Goal: Contribute content

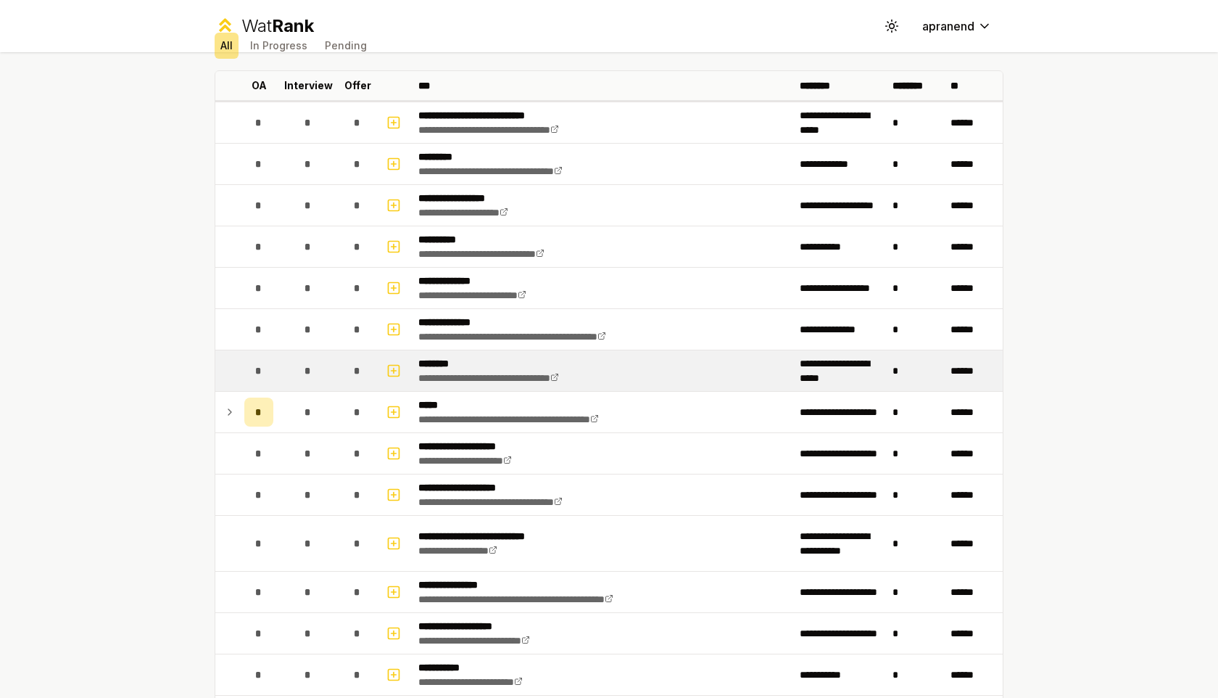
scroll to position [74, 0]
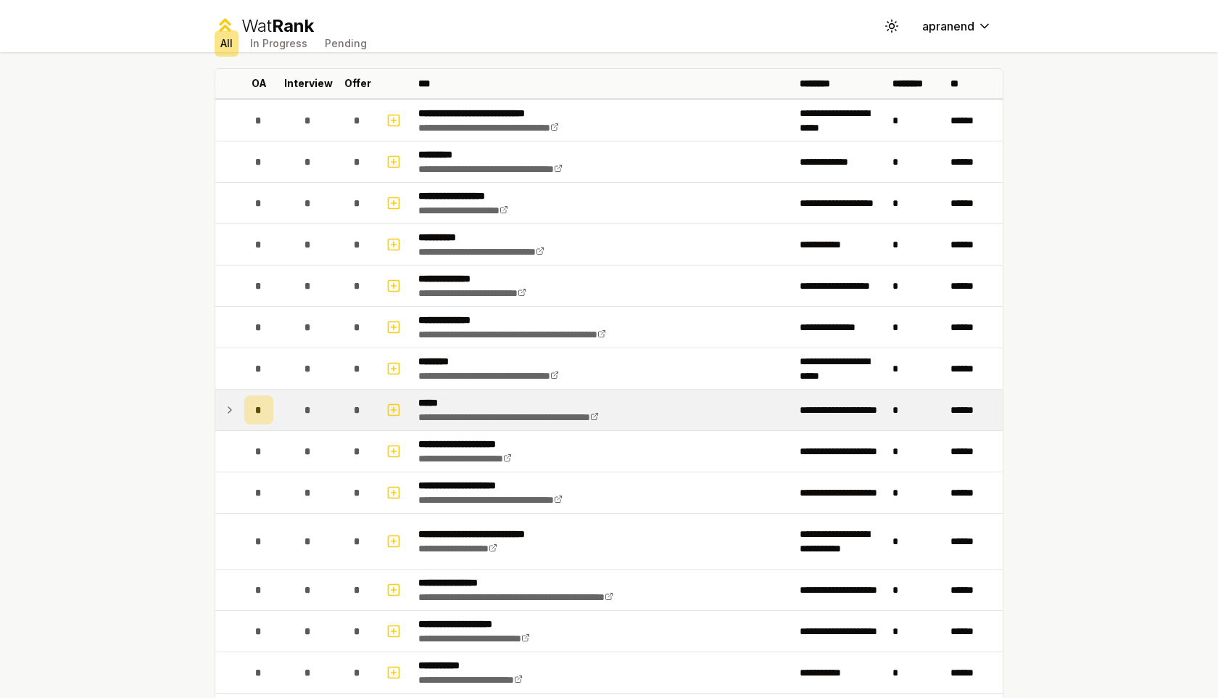
click at [227, 410] on icon at bounding box center [230, 409] width 12 height 17
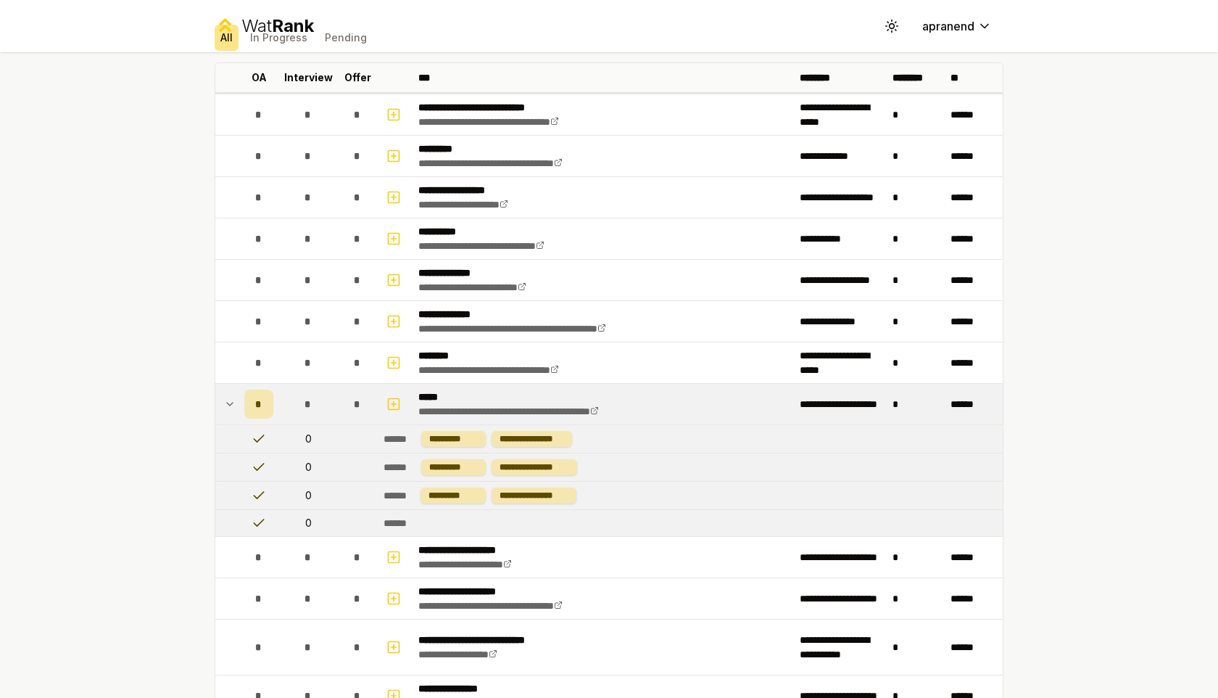
scroll to position [56, 0]
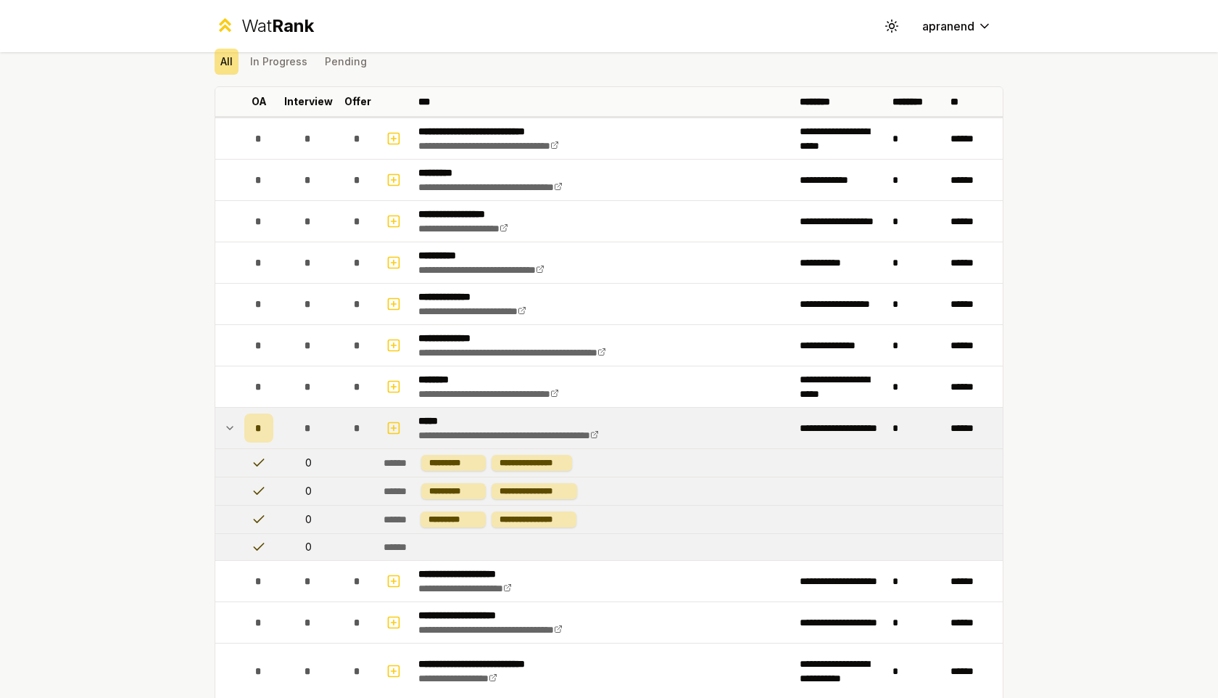
click at [228, 434] on icon at bounding box center [230, 427] width 12 height 17
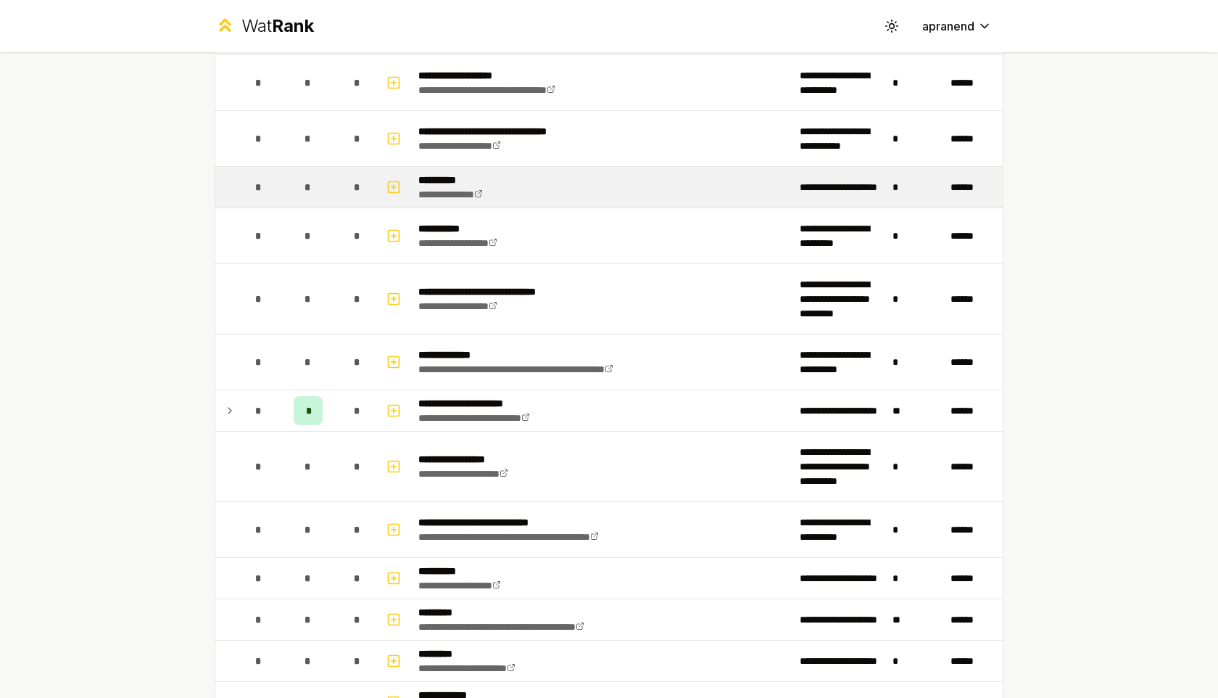
scroll to position [1594, 0]
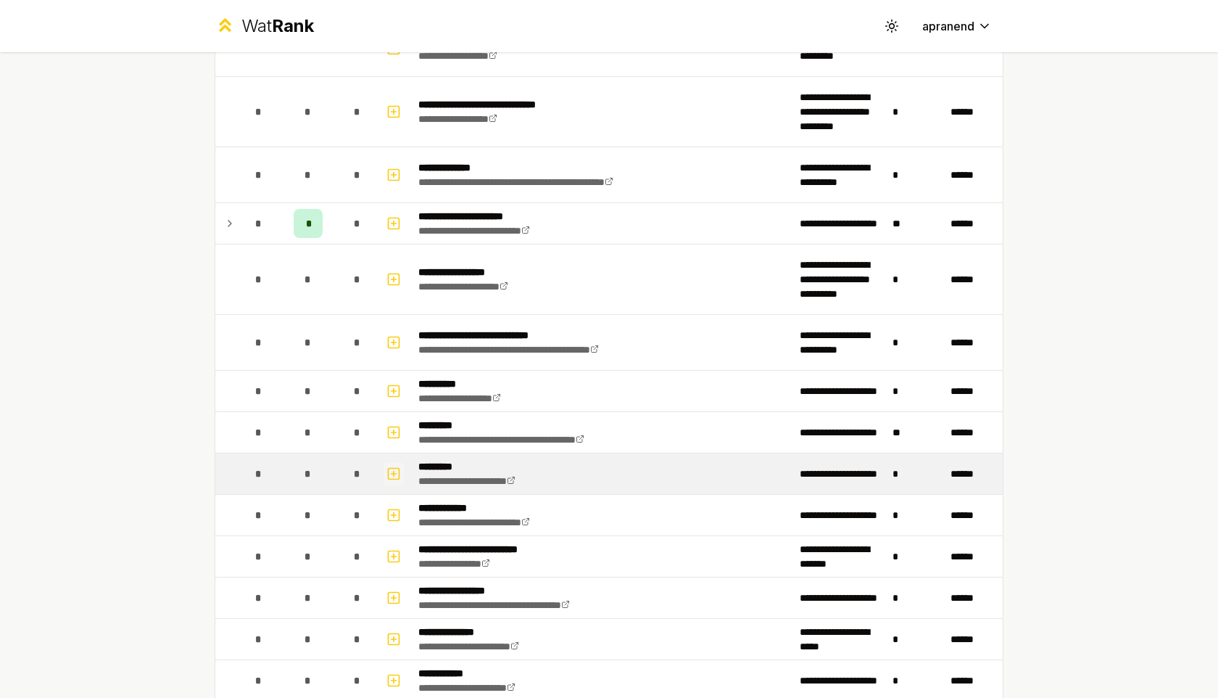
click at [390, 472] on icon "button" at bounding box center [394, 473] width 15 height 17
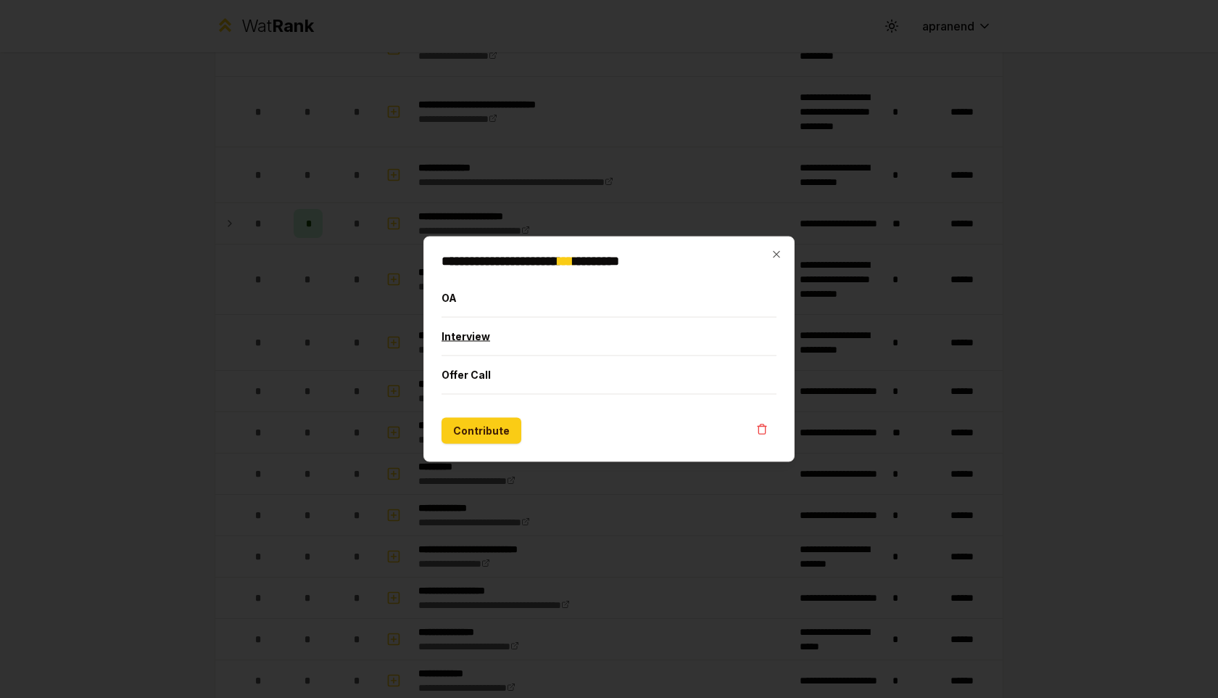
click at [479, 337] on button "Interview" at bounding box center [609, 337] width 335 height 38
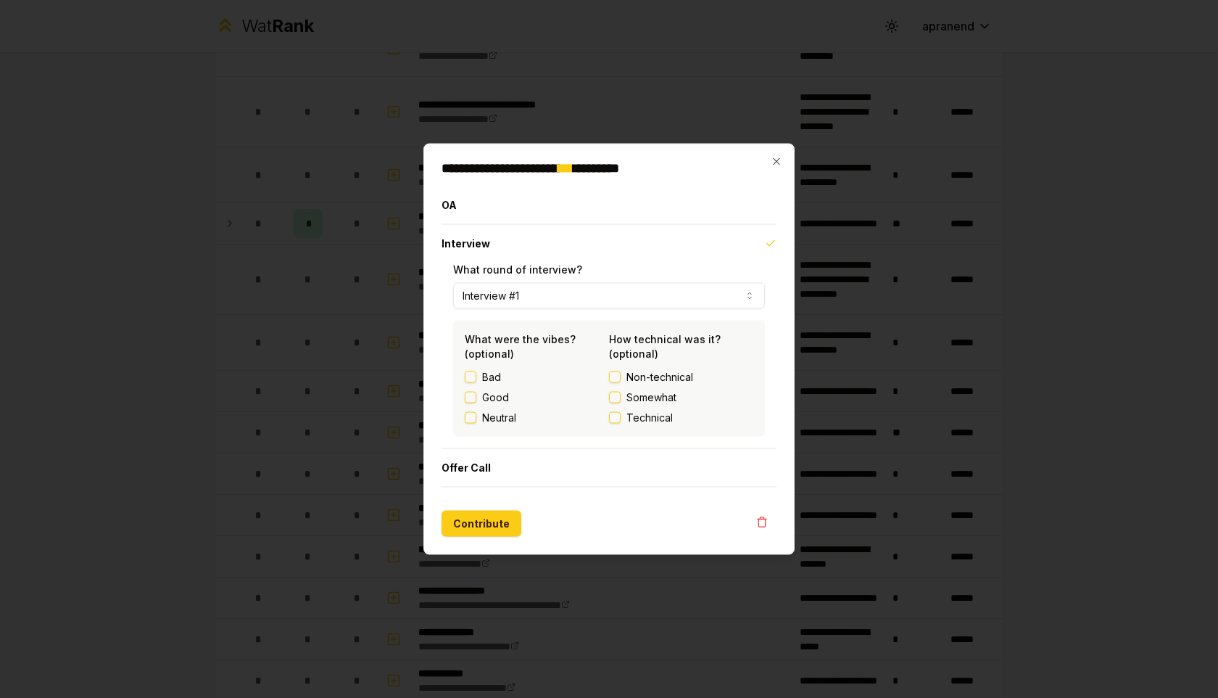
click at [608, 297] on button "Interview #1" at bounding box center [609, 296] width 312 height 26
click at [496, 529] on button "Contribute" at bounding box center [482, 524] width 80 height 26
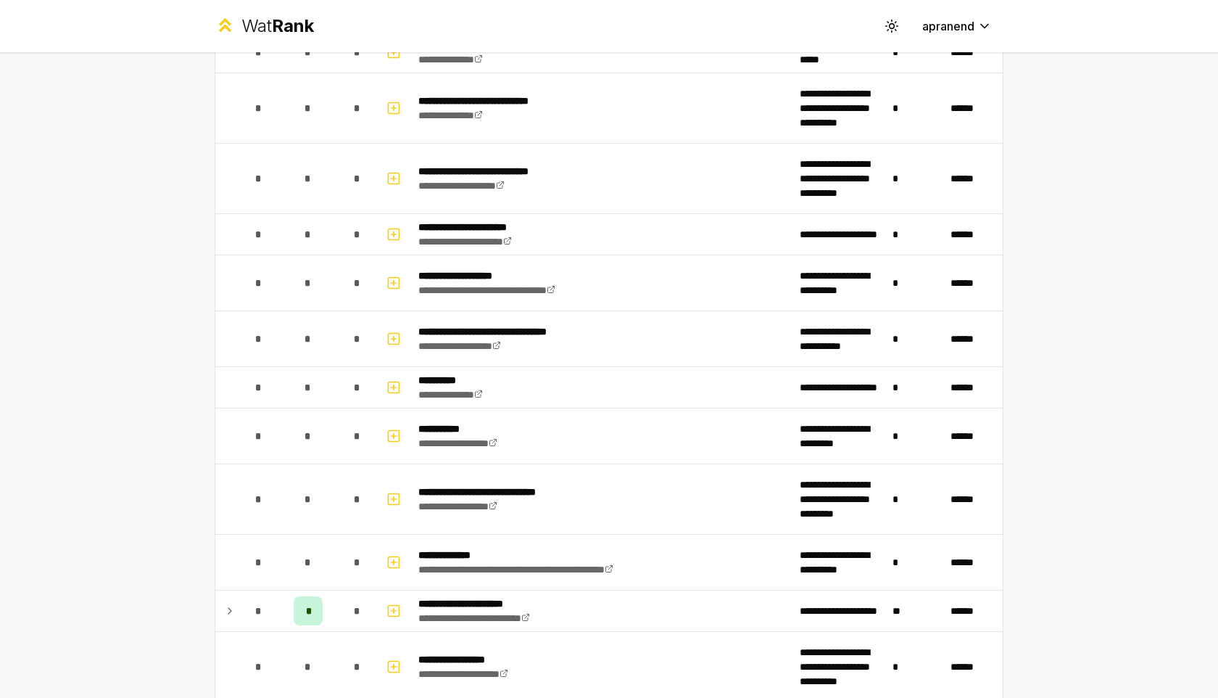
scroll to position [1266, 0]
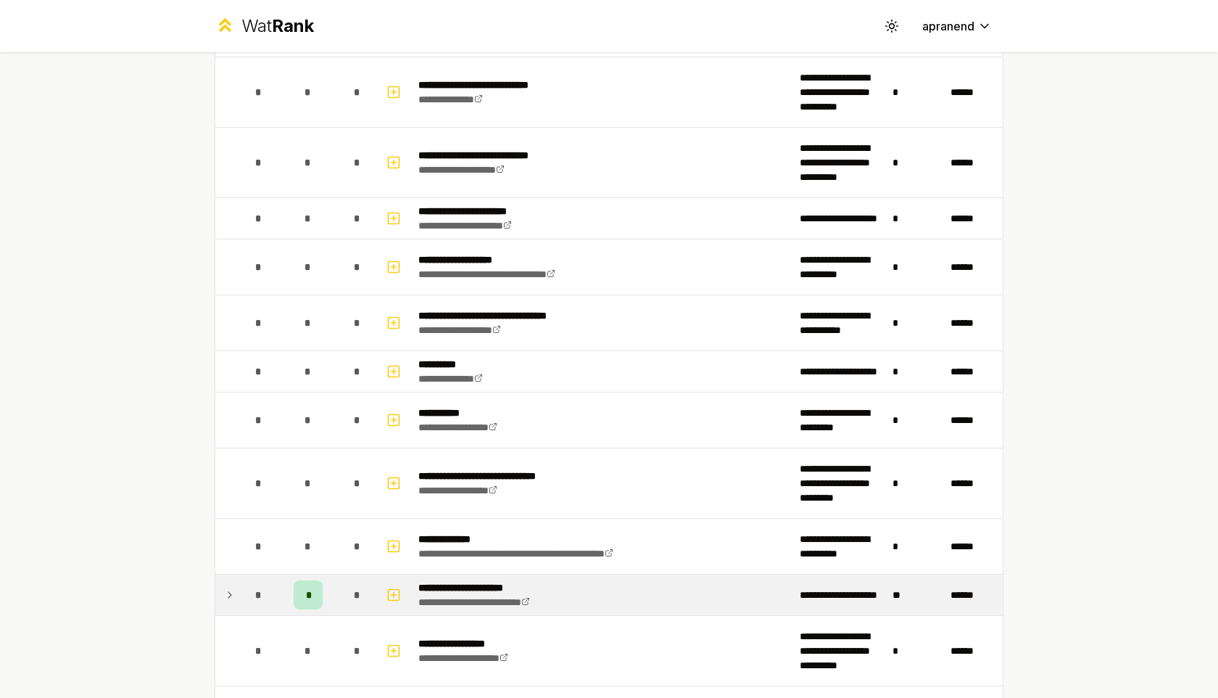
click at [228, 593] on icon at bounding box center [230, 594] width 12 height 17
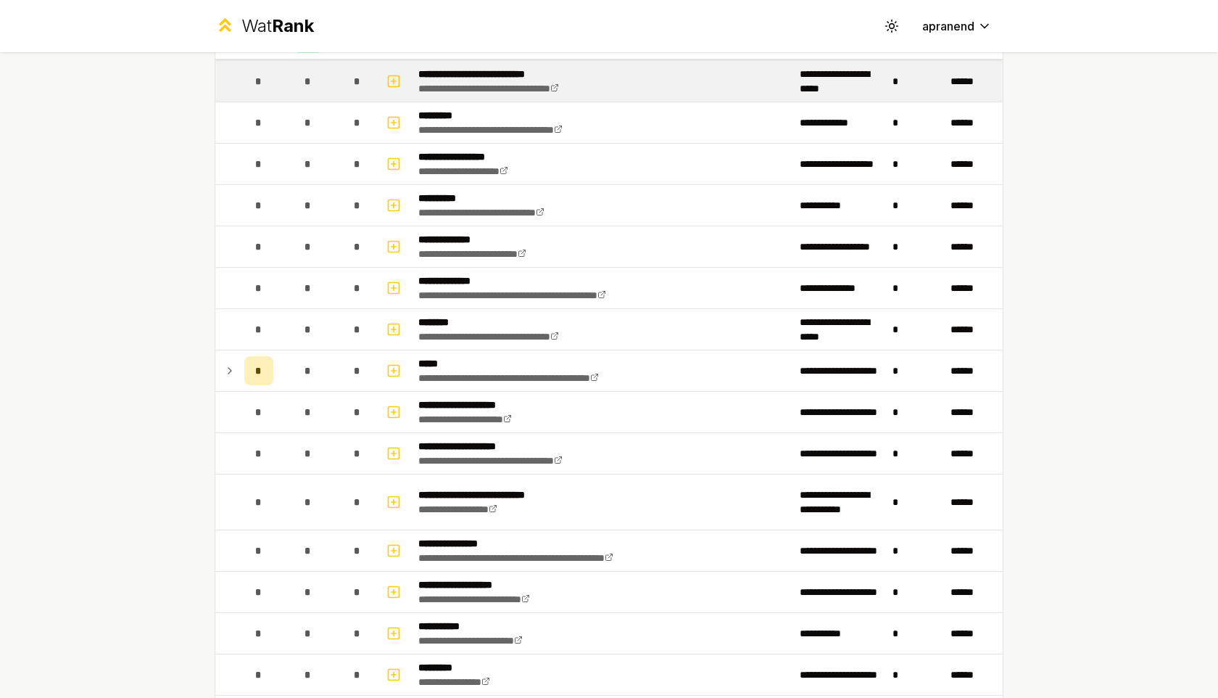
scroll to position [0, 0]
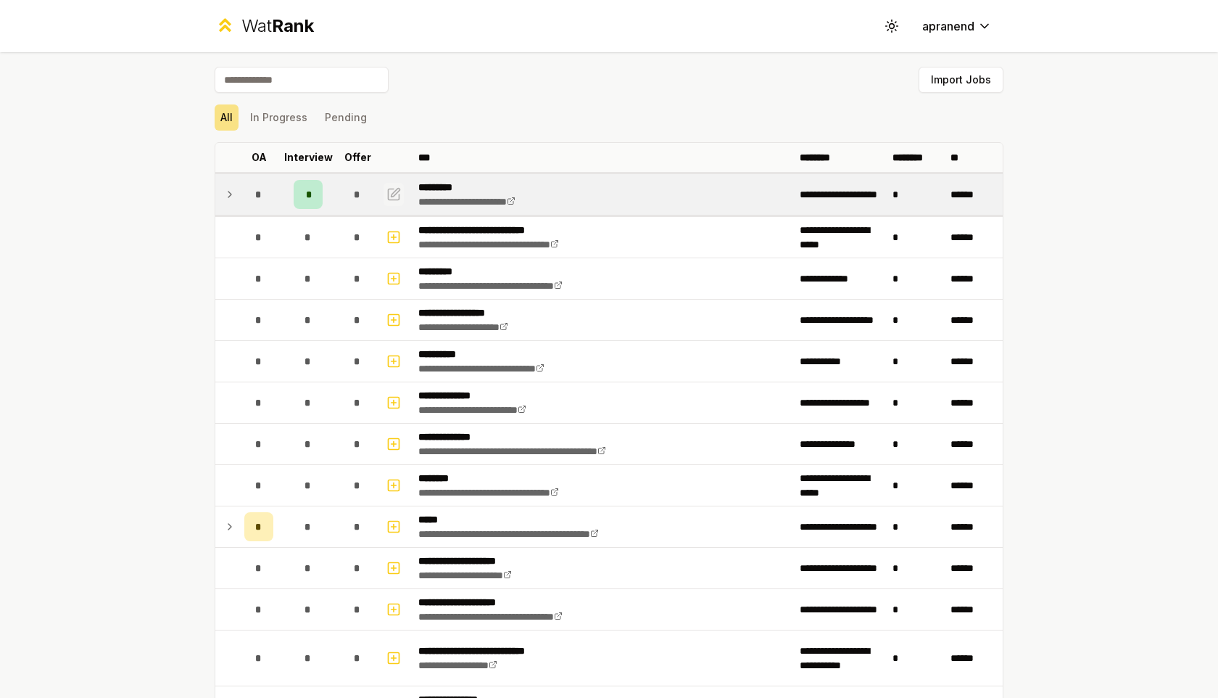
click at [389, 194] on icon "button" at bounding box center [394, 194] width 11 height 11
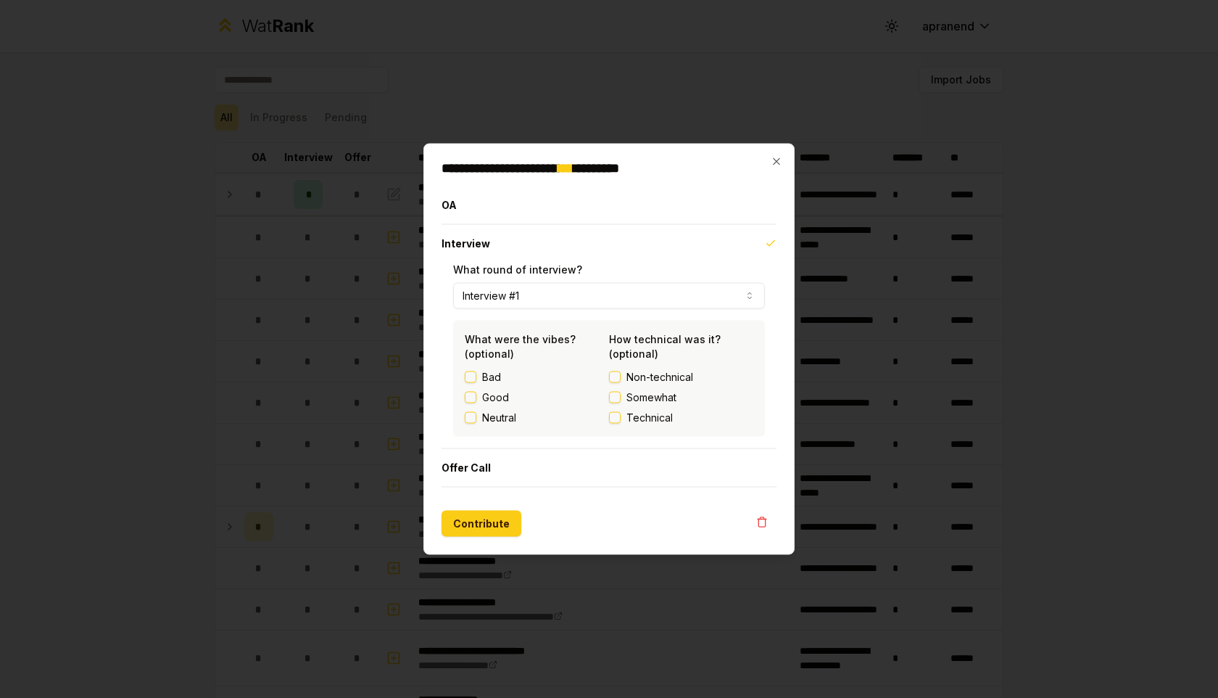
click at [770, 160] on div "**********" at bounding box center [609, 349] width 371 height 411
click at [771, 158] on icon "button" at bounding box center [777, 162] width 12 height 12
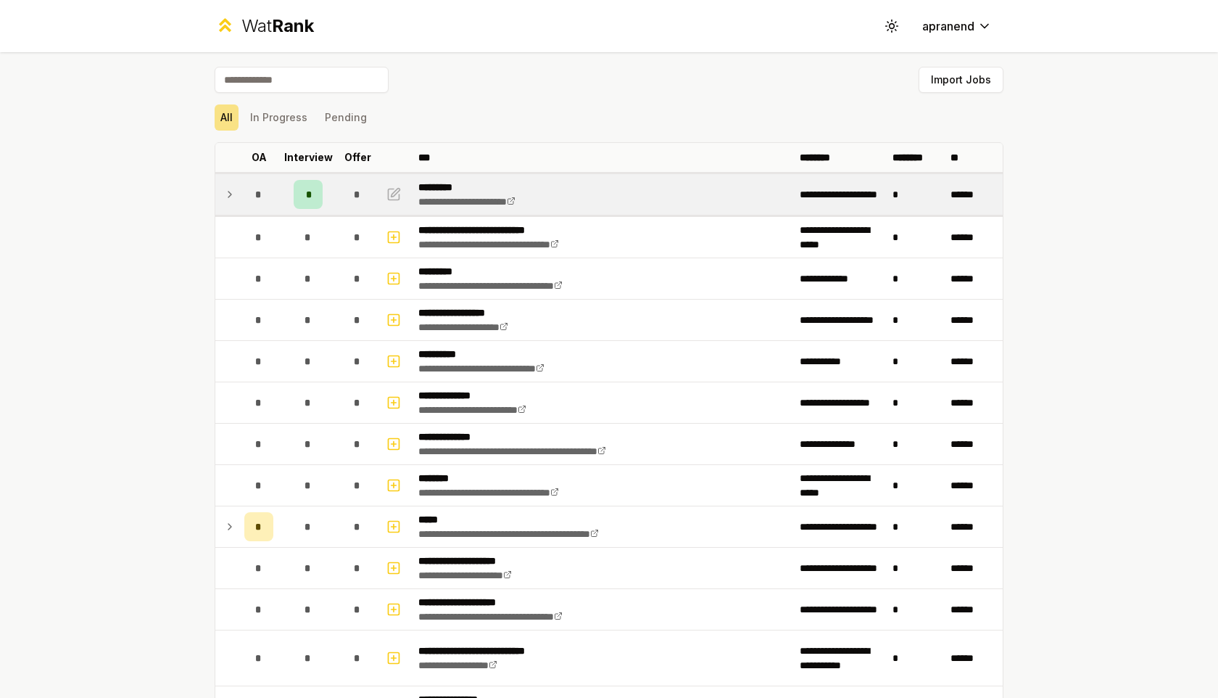
click at [224, 194] on icon at bounding box center [230, 194] width 12 height 17
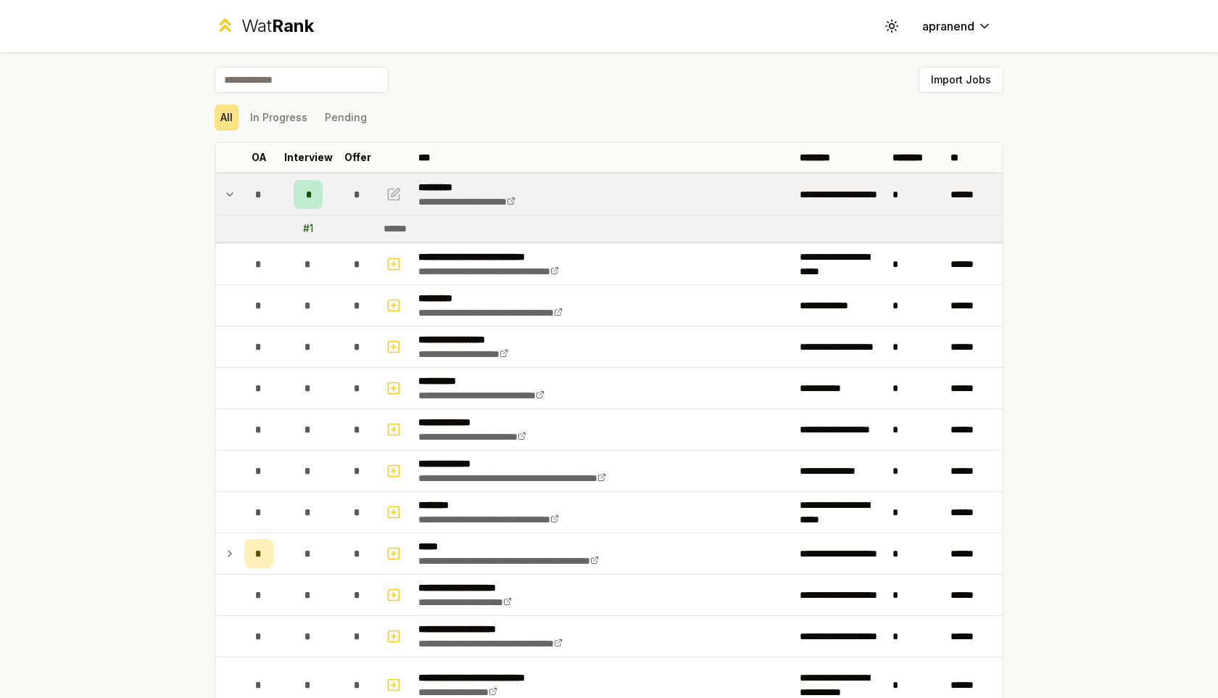
click at [227, 195] on icon at bounding box center [230, 194] width 12 height 17
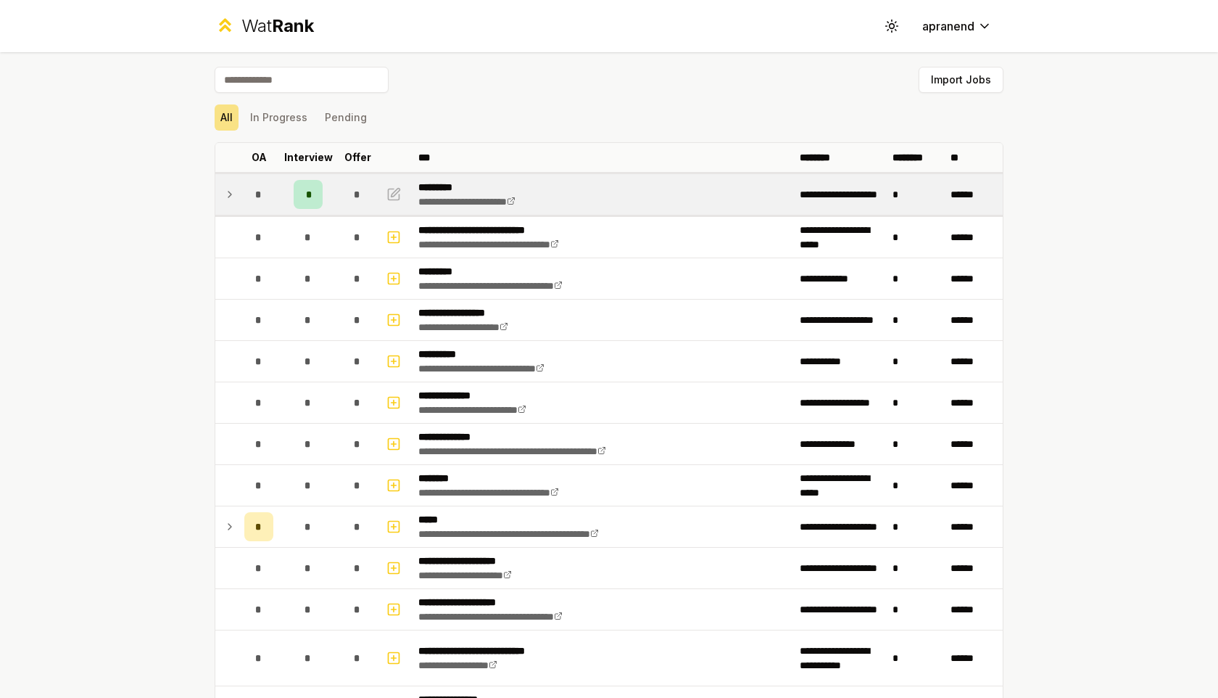
click at [227, 195] on icon at bounding box center [230, 194] width 12 height 17
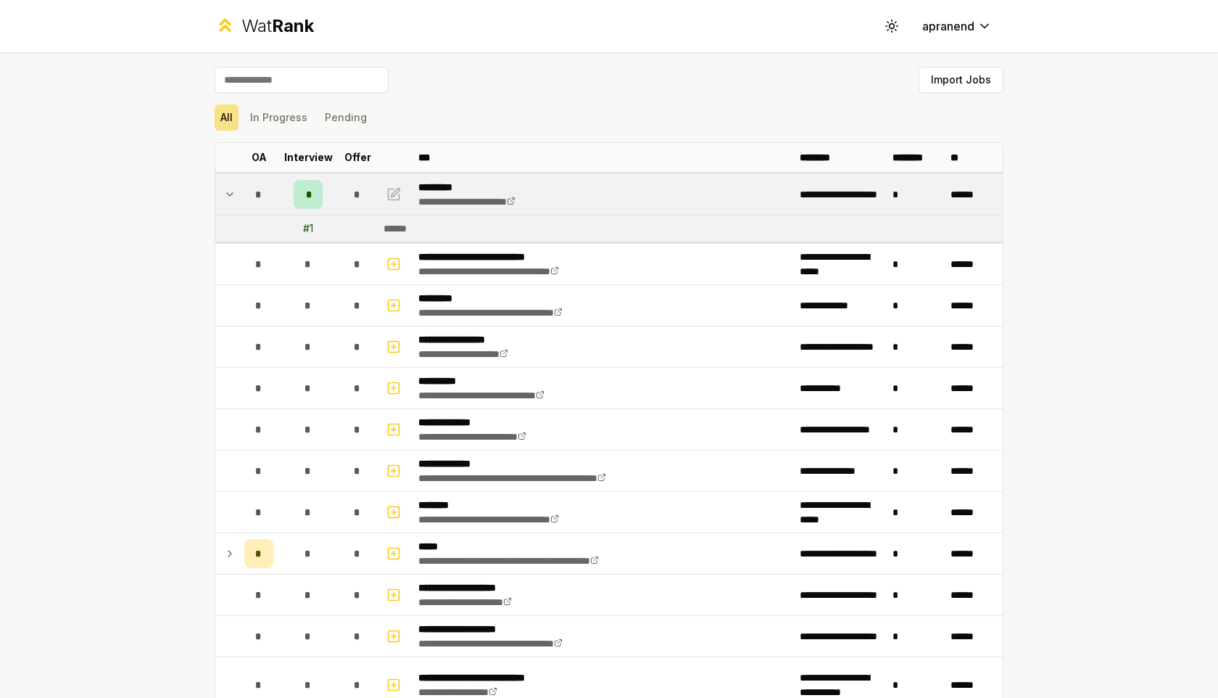
click at [227, 195] on icon at bounding box center [230, 194] width 12 height 17
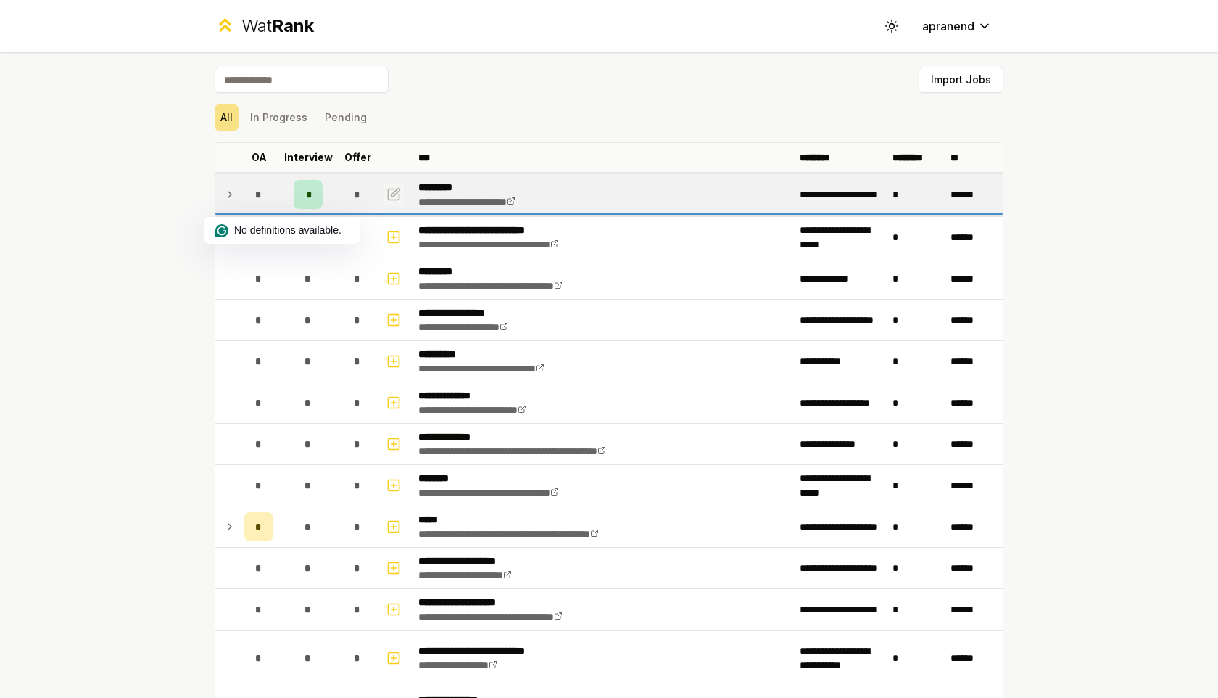
click at [397, 191] on icon "button" at bounding box center [394, 194] width 15 height 17
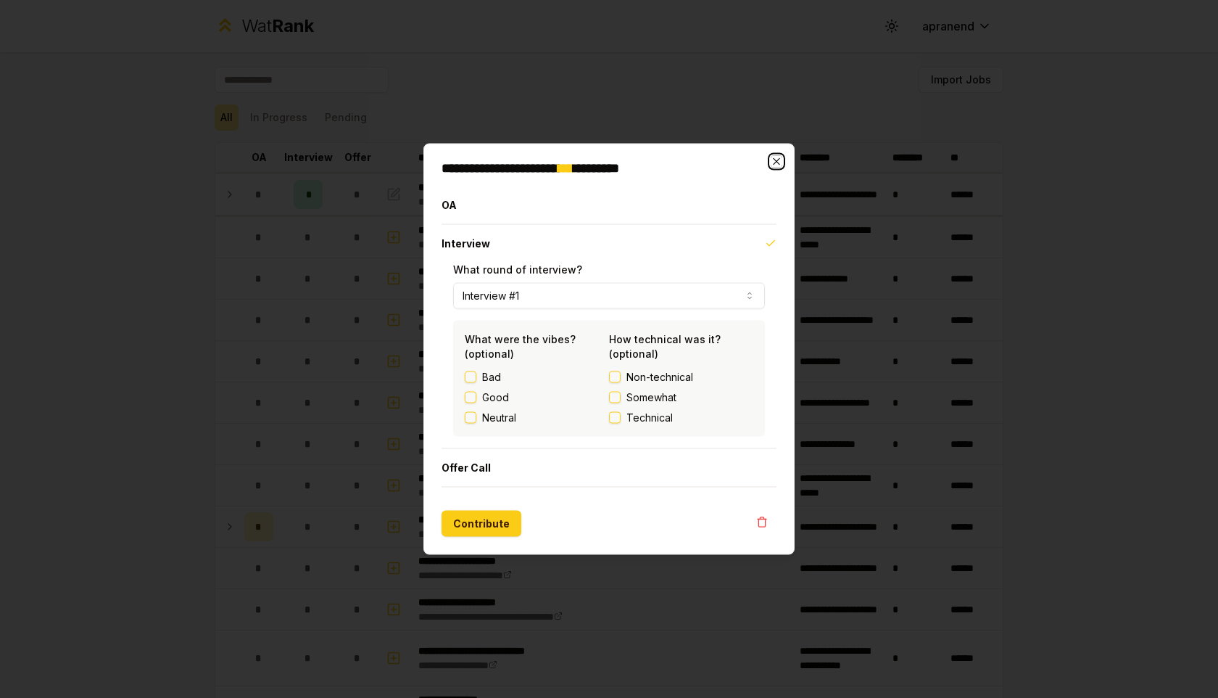
click at [778, 165] on icon "button" at bounding box center [777, 162] width 12 height 12
